Goal: Go to known website: Access a specific website the user already knows

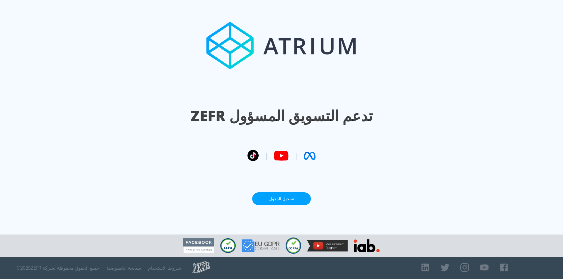
click at [289, 196] on font "تسجيل الدخول" at bounding box center [281, 199] width 25 height 6
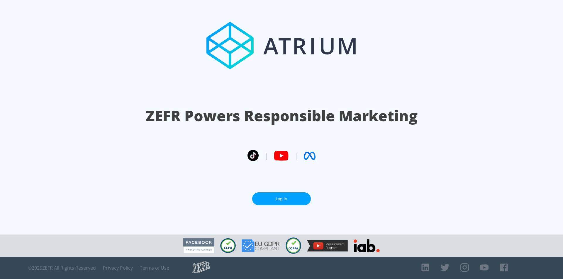
click at [282, 149] on icon at bounding box center [281, 156] width 15 height 15
click at [282, 151] on icon at bounding box center [281, 156] width 14 height 10
click at [289, 190] on section "ZEFR Powers Responsible Marketing | | Log In" at bounding box center [281, 117] width 563 height 235
click at [291, 194] on link "Log In" at bounding box center [281, 199] width 59 height 13
click at [286, 204] on section "ZEFR Powers Responsible Marketing | | Log In" at bounding box center [281, 117] width 563 height 235
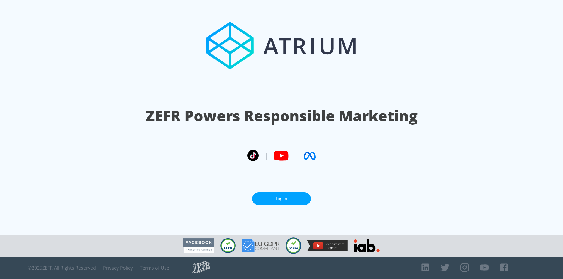
click at [287, 198] on link "Log In" at bounding box center [281, 199] width 59 height 13
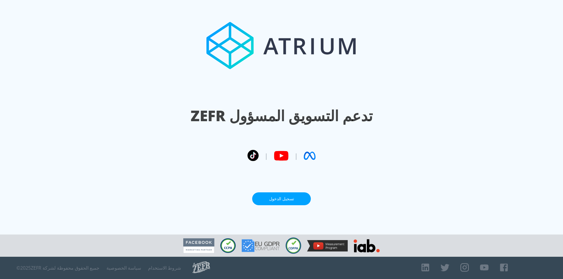
click at [289, 196] on font "تسجيل الدخول" at bounding box center [281, 199] width 25 height 6
click at [313, 241] on img at bounding box center [327, 245] width 41 height 11
click at [320, 245] on img at bounding box center [327, 245] width 41 height 11
